Goal: Task Accomplishment & Management: Manage account settings

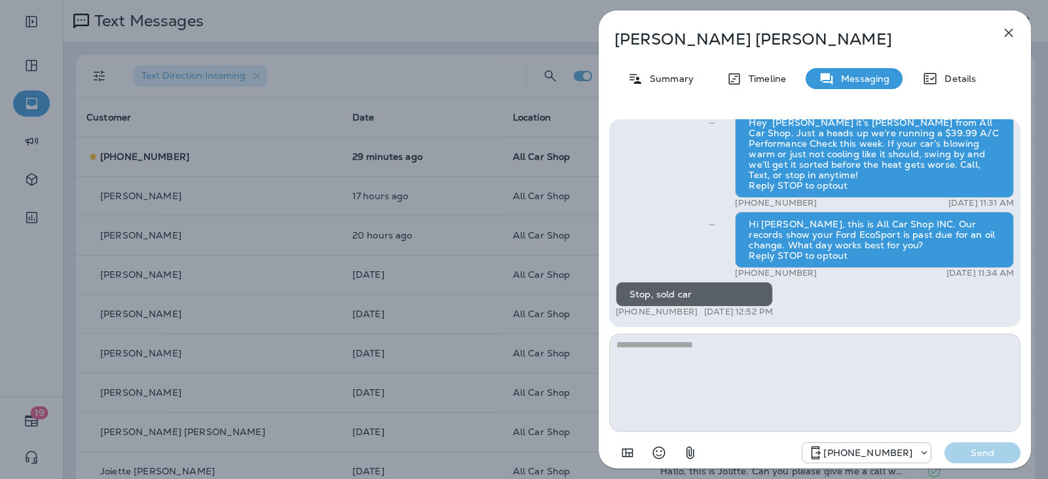
click at [1014, 31] on icon "button" at bounding box center [1009, 33] width 16 height 16
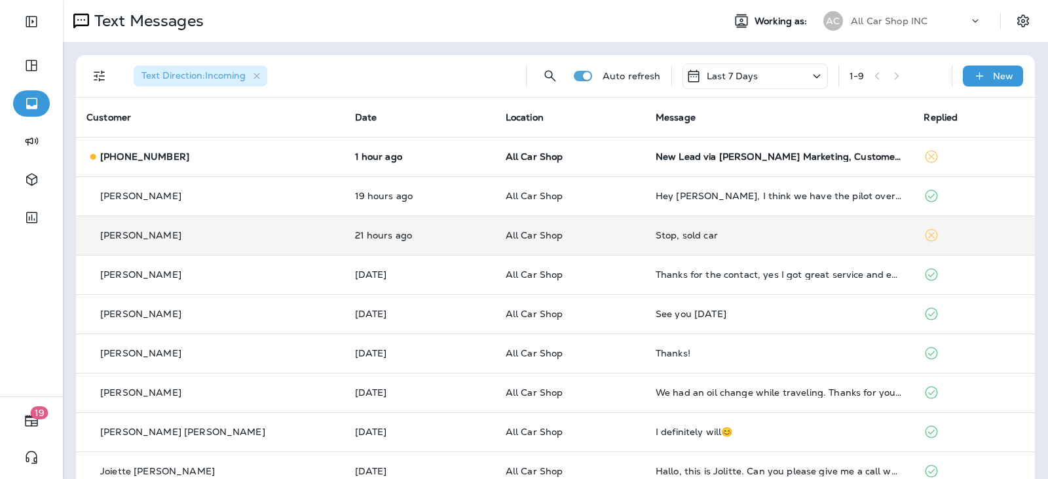
click at [501, 245] on td "All Car Shop" at bounding box center [570, 235] width 150 height 39
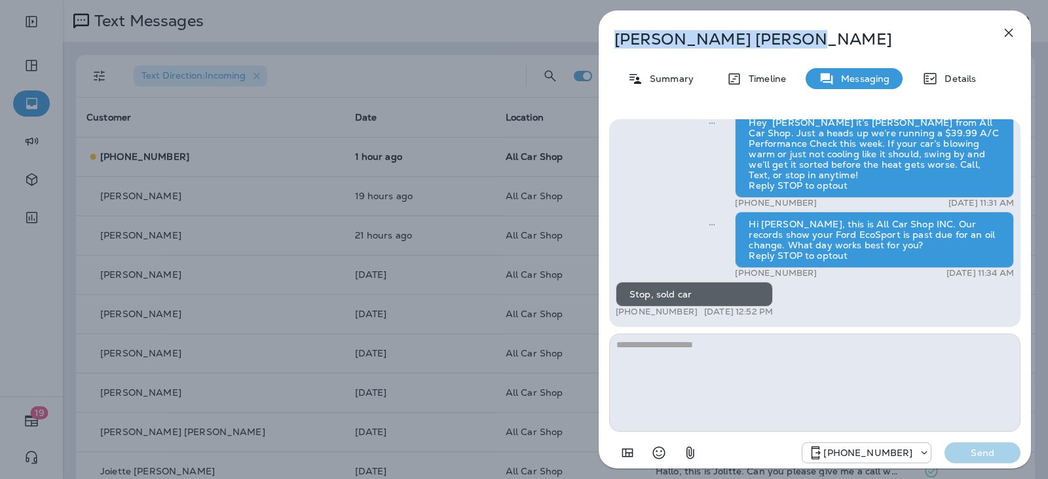
drag, startPoint x: 738, startPoint y: 46, endPoint x: 613, endPoint y: 41, distance: 124.6
click at [613, 41] on div "[PERSON_NAME]" at bounding box center [793, 39] width 389 height 18
copy p "[PERSON_NAME]"
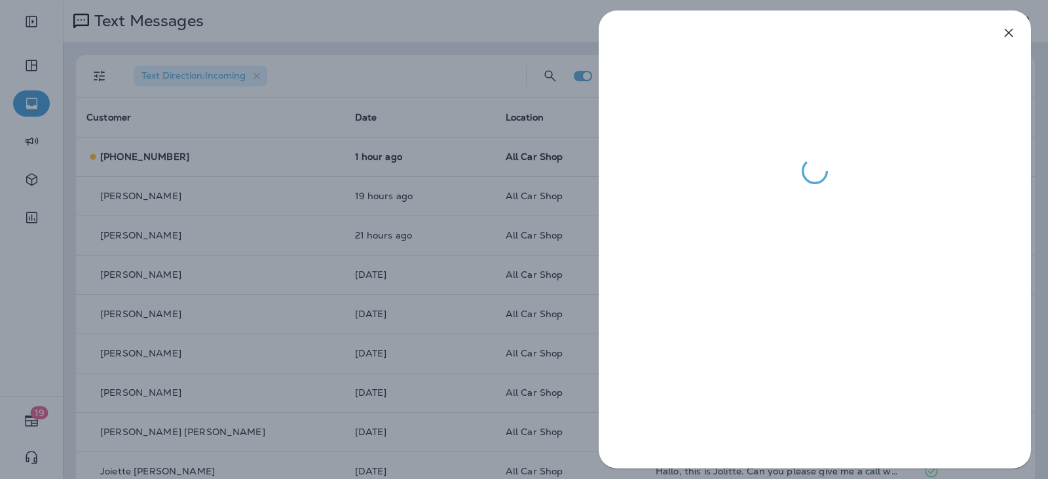
click at [41, 186] on div at bounding box center [524, 239] width 1048 height 479
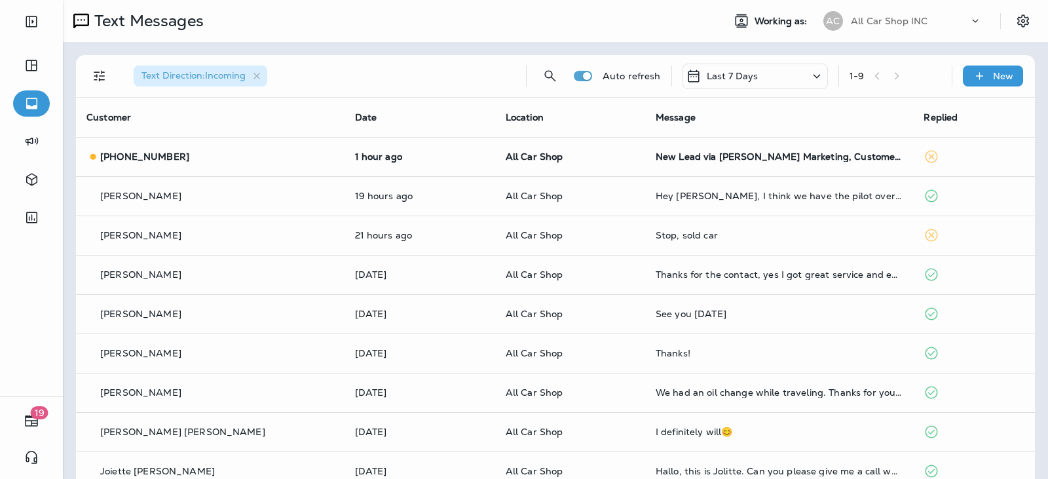
click at [35, 183] on div at bounding box center [524, 239] width 1048 height 479
click at [33, 174] on icon "button" at bounding box center [31, 180] width 11 height 12
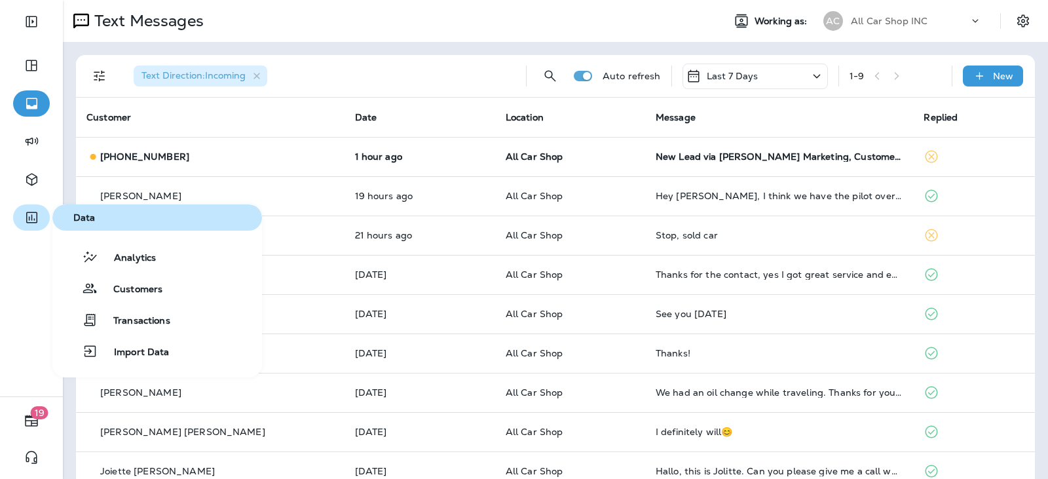
click at [27, 224] on icon "button" at bounding box center [32, 218] width 16 height 16
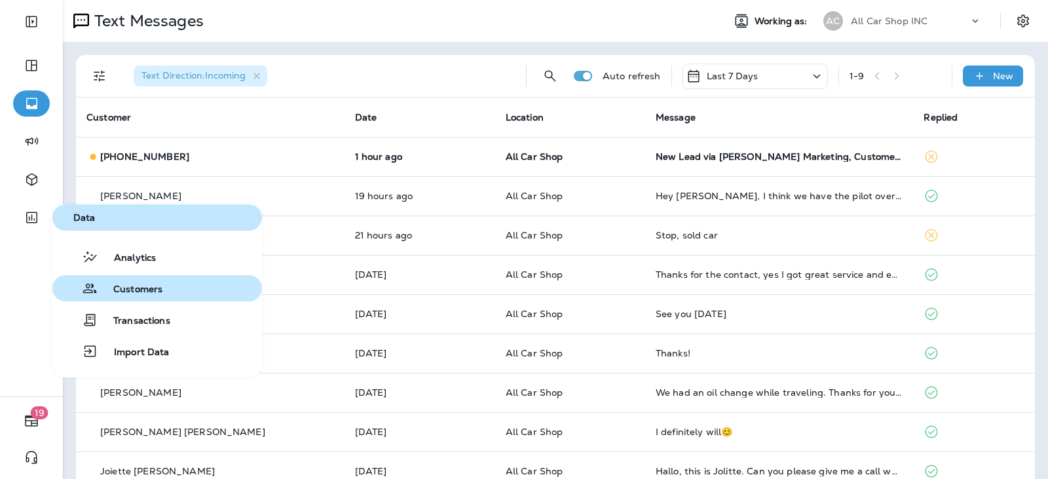
click at [146, 280] on div "Customers" at bounding box center [110, 288] width 105 height 16
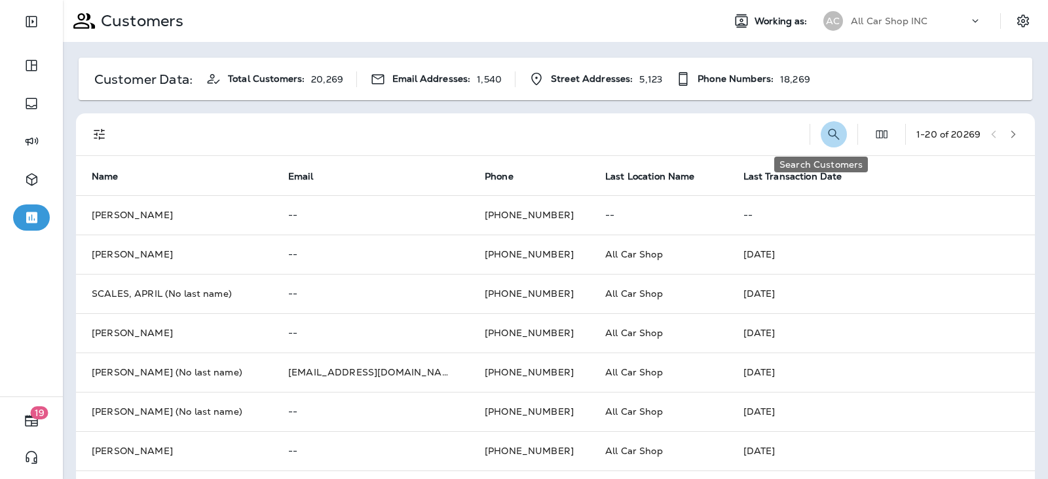
click at [829, 130] on icon "Search Customers" at bounding box center [834, 133] width 11 height 11
click at [729, 135] on input "text" at bounding box center [766, 133] width 136 height 35
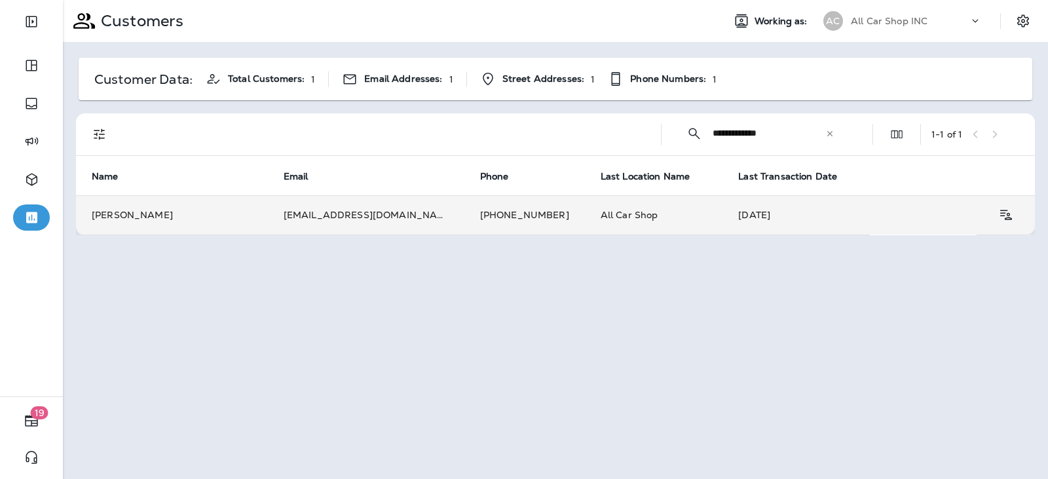
type input "**********"
click at [585, 199] on td "All Car Shop" at bounding box center [654, 214] width 138 height 39
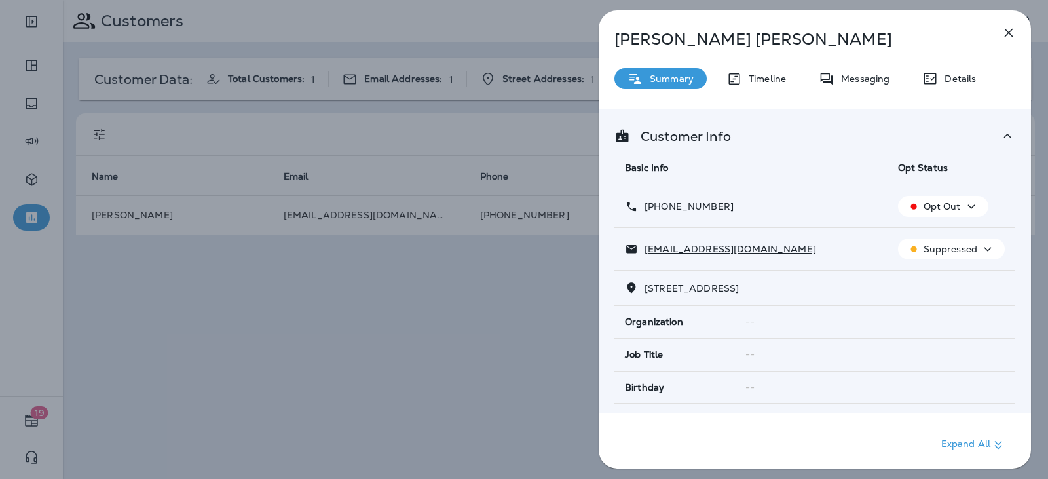
click at [966, 201] on icon "button" at bounding box center [972, 207] width 16 height 16
click at [943, 236] on p "Reset Status" at bounding box center [946, 238] width 59 height 10
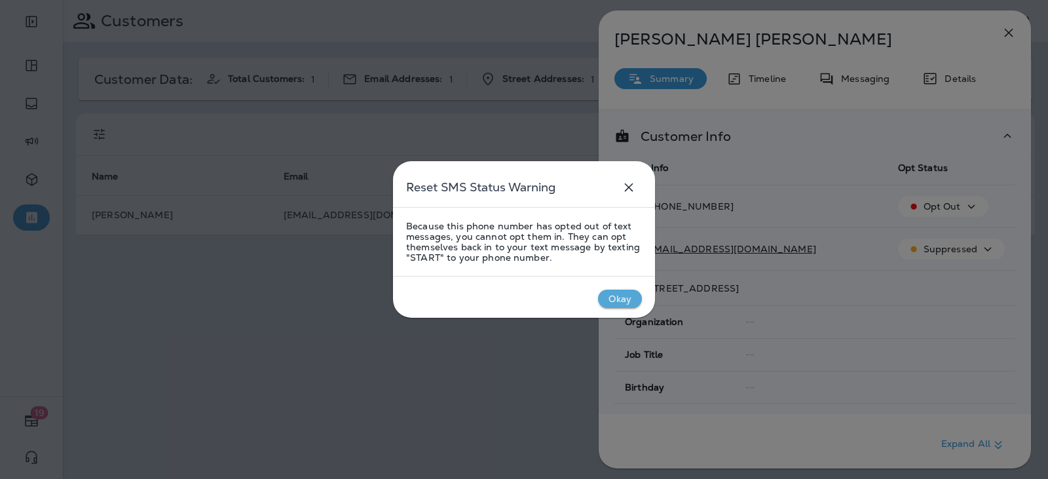
click at [613, 292] on button "Okay" at bounding box center [620, 299] width 44 height 18
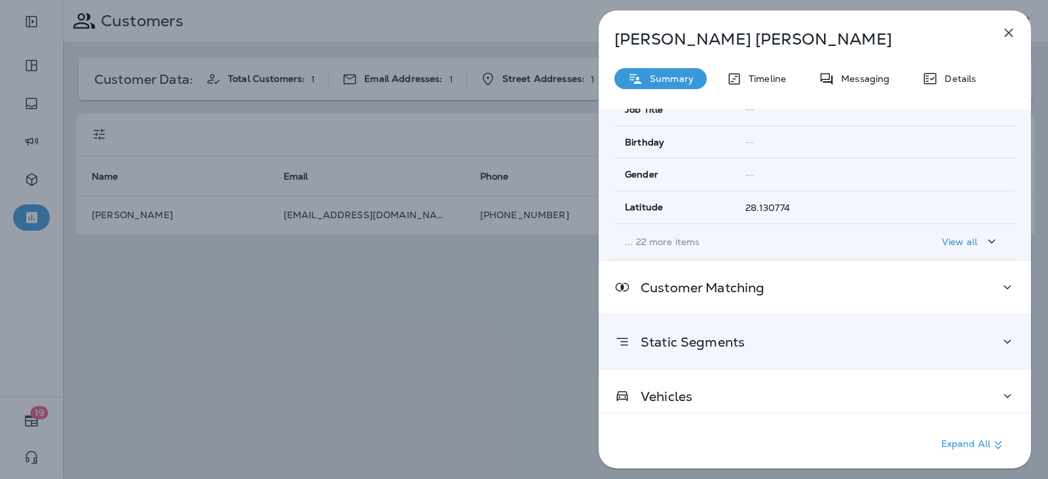
scroll to position [256, 0]
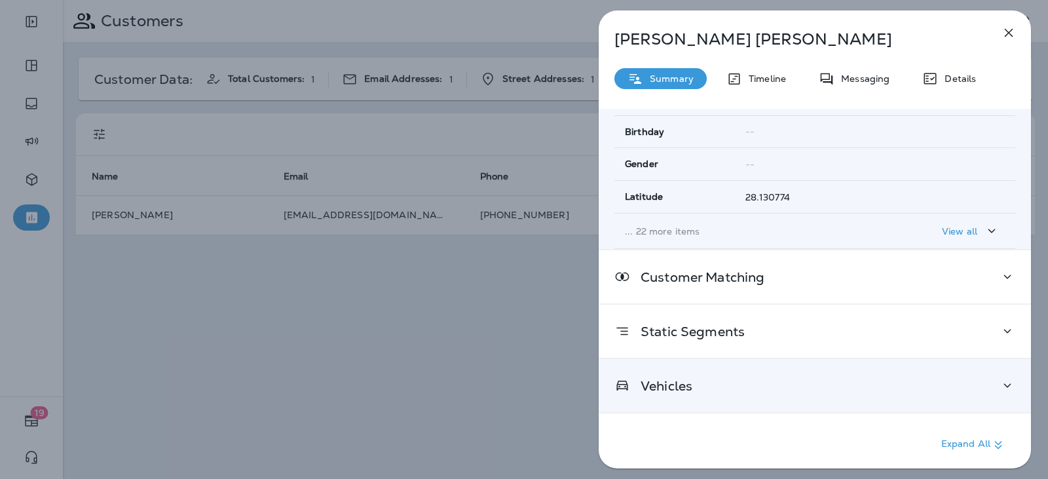
click at [686, 381] on p "Vehicles" at bounding box center [661, 386] width 62 height 10
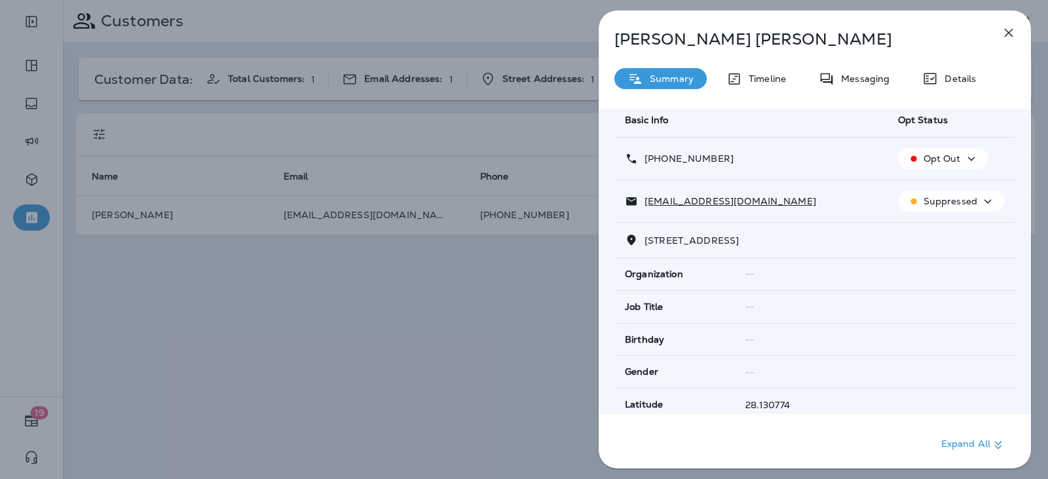
scroll to position [0, 0]
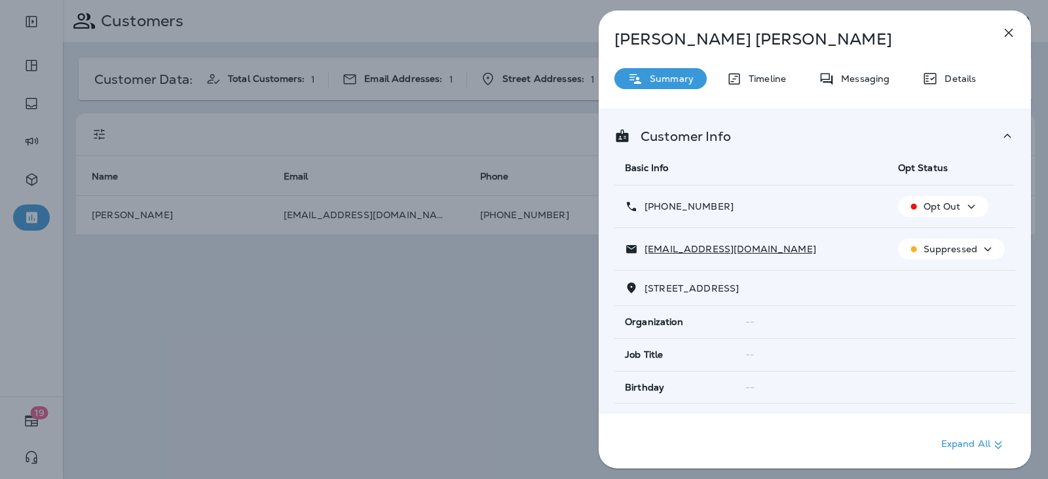
click at [869, 90] on div "[PERSON_NAME] Summary Timeline Messaging Details Customer Info Basic Info Opt S…" at bounding box center [815, 243] width 432 height 466
click at [870, 79] on p "Messaging" at bounding box center [862, 78] width 55 height 10
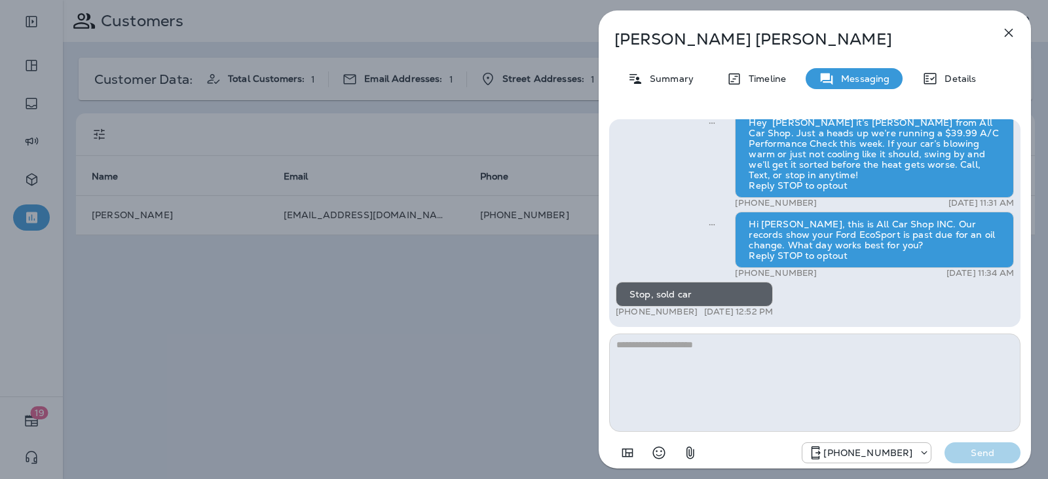
click at [653, 92] on div "[PERSON_NAME] Summary Timeline Messaging Details Hi [PERSON_NAME], this is [PER…" at bounding box center [815, 243] width 432 height 466
click at [667, 79] on p "Summary" at bounding box center [668, 78] width 50 height 10
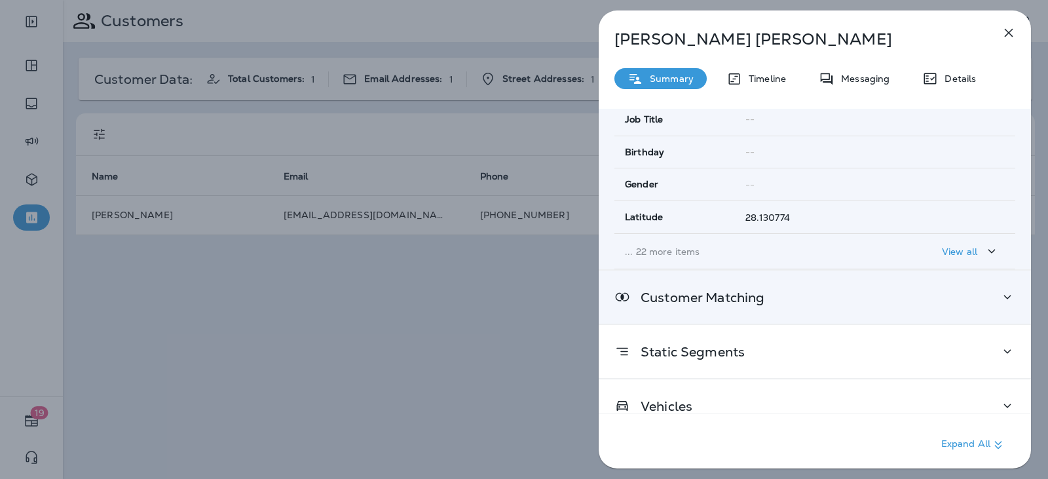
scroll to position [256, 0]
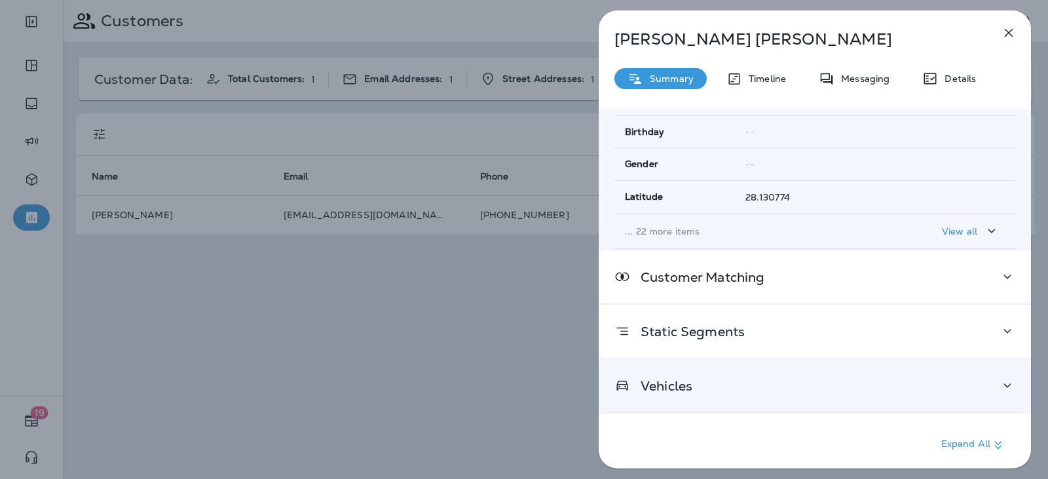
click at [708, 382] on div "Vehicles" at bounding box center [815, 385] width 401 height 16
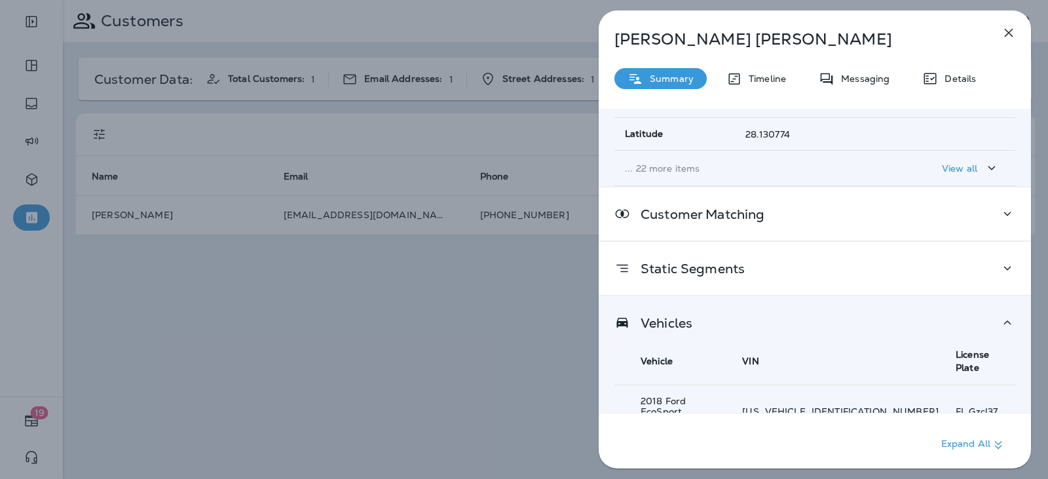
scroll to position [405, 0]
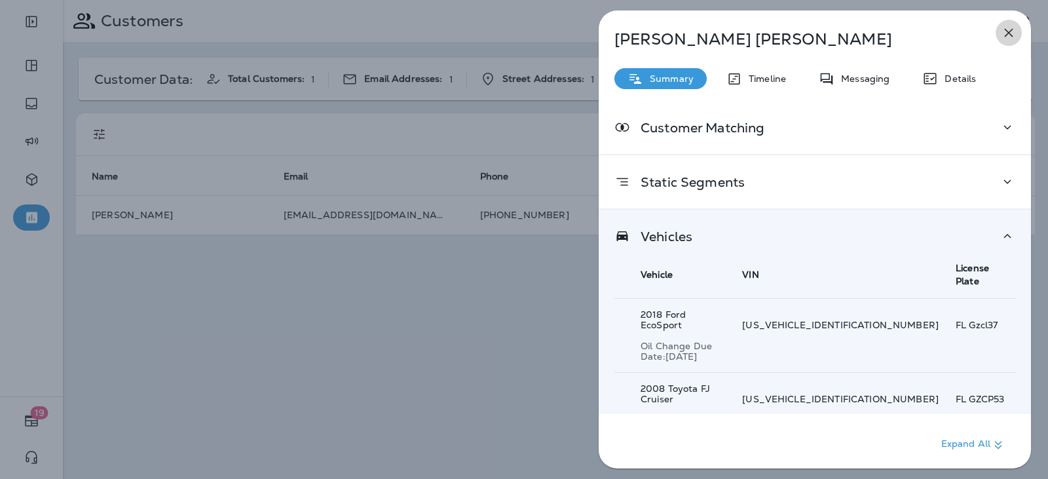
click at [1012, 39] on icon "button" at bounding box center [1009, 33] width 16 height 16
